Goal: Transaction & Acquisition: Purchase product/service

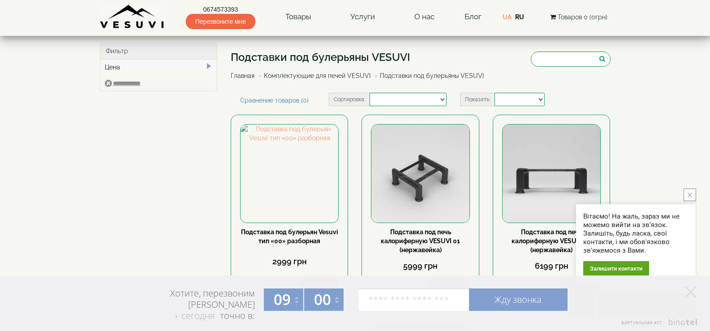
select select
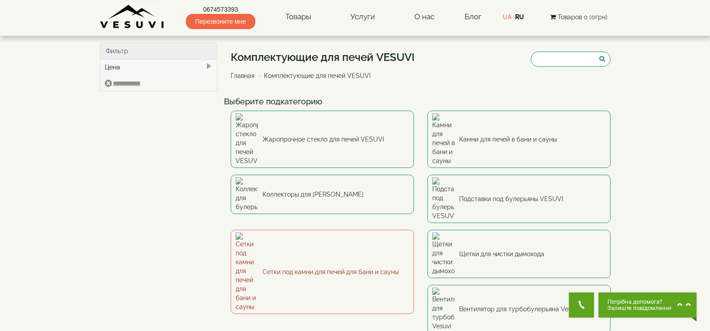
click at [294, 230] on link "Сетки под камни для печей для бани и сауны" at bounding box center [322, 272] width 183 height 84
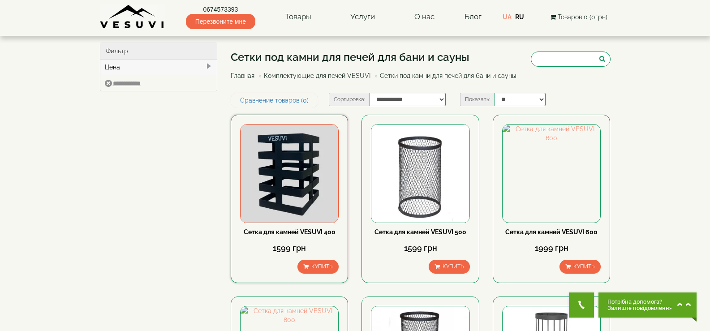
drag, startPoint x: 0, startPoint y: 0, endPoint x: 294, endPoint y: 197, distance: 354.0
click at [294, 197] on img at bounding box center [290, 174] width 98 height 98
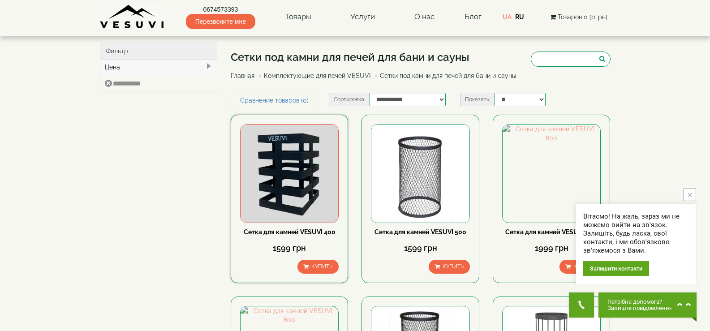
click at [294, 197] on img at bounding box center [290, 174] width 98 height 98
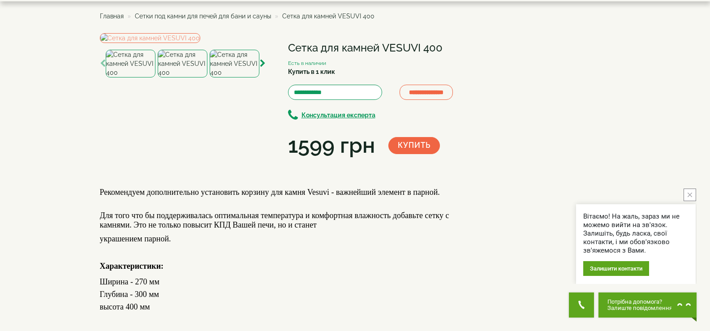
scroll to position [45, 0]
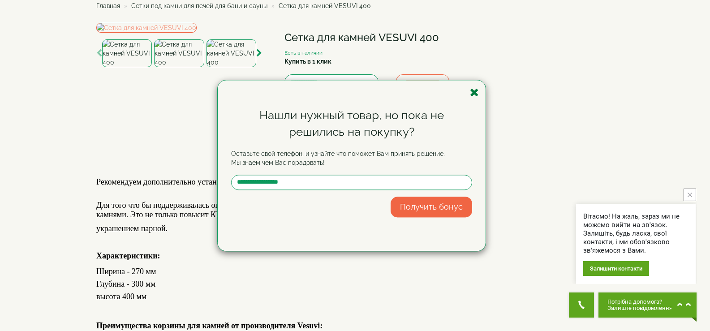
click at [475, 94] on icon "button" at bounding box center [474, 92] width 9 height 11
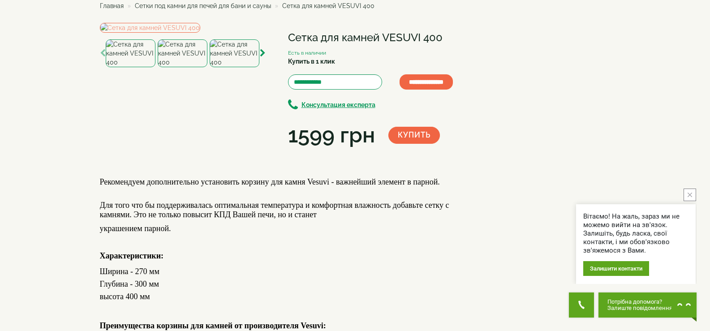
click at [448, 88] on input "**********" at bounding box center [426, 81] width 53 height 15
drag, startPoint x: 442, startPoint y: 39, endPoint x: 288, endPoint y: 38, distance: 153.7
click at [288, 38] on h1 "Сетка для камней VESUVI 400" at bounding box center [382, 38] width 188 height 12
copy h1 "Сетка для камней VESUVI 400"
